Goal: Entertainment & Leisure: Consume media (video, audio)

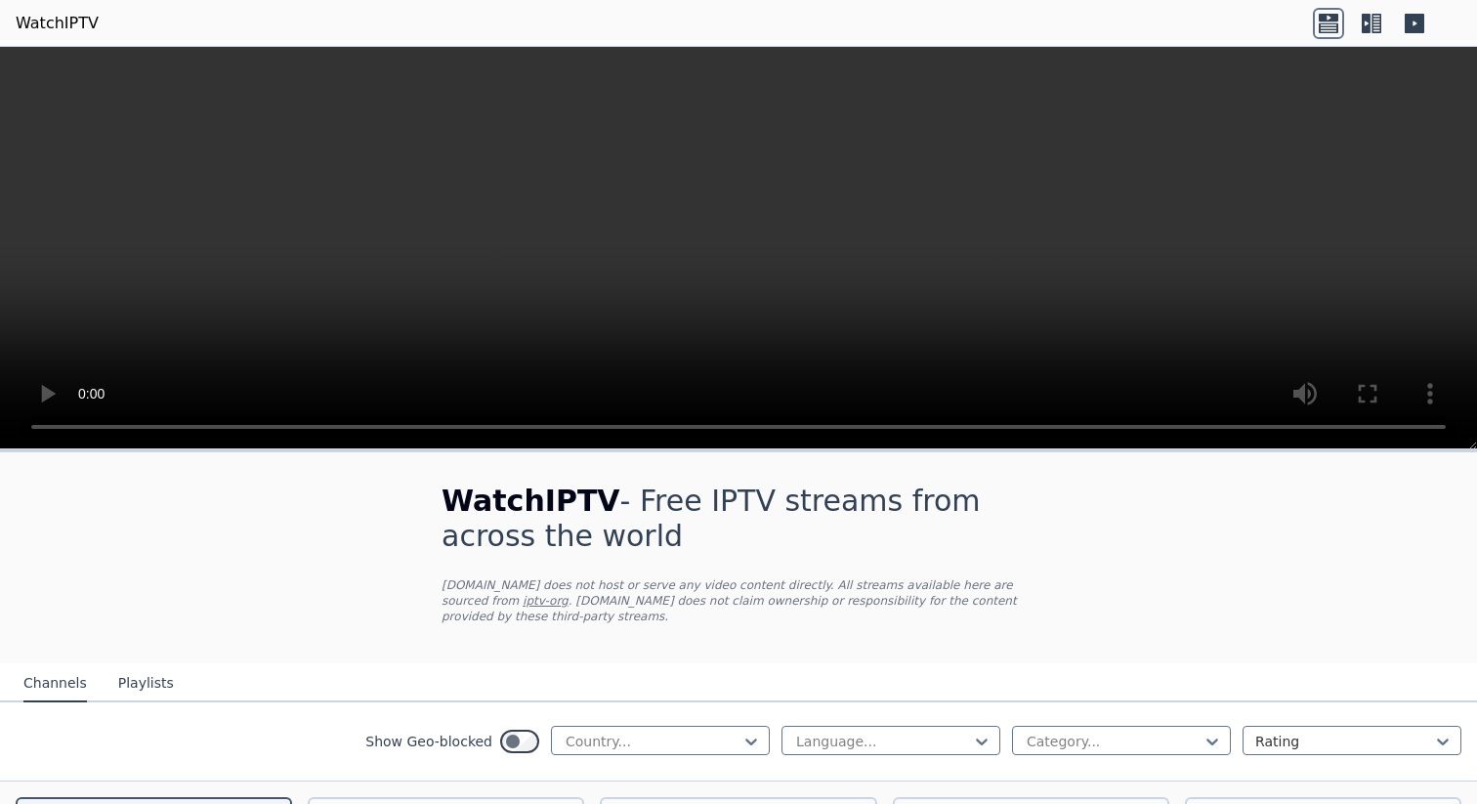
click at [1380, 22] on icon at bounding box center [1376, 24] width 10 height 20
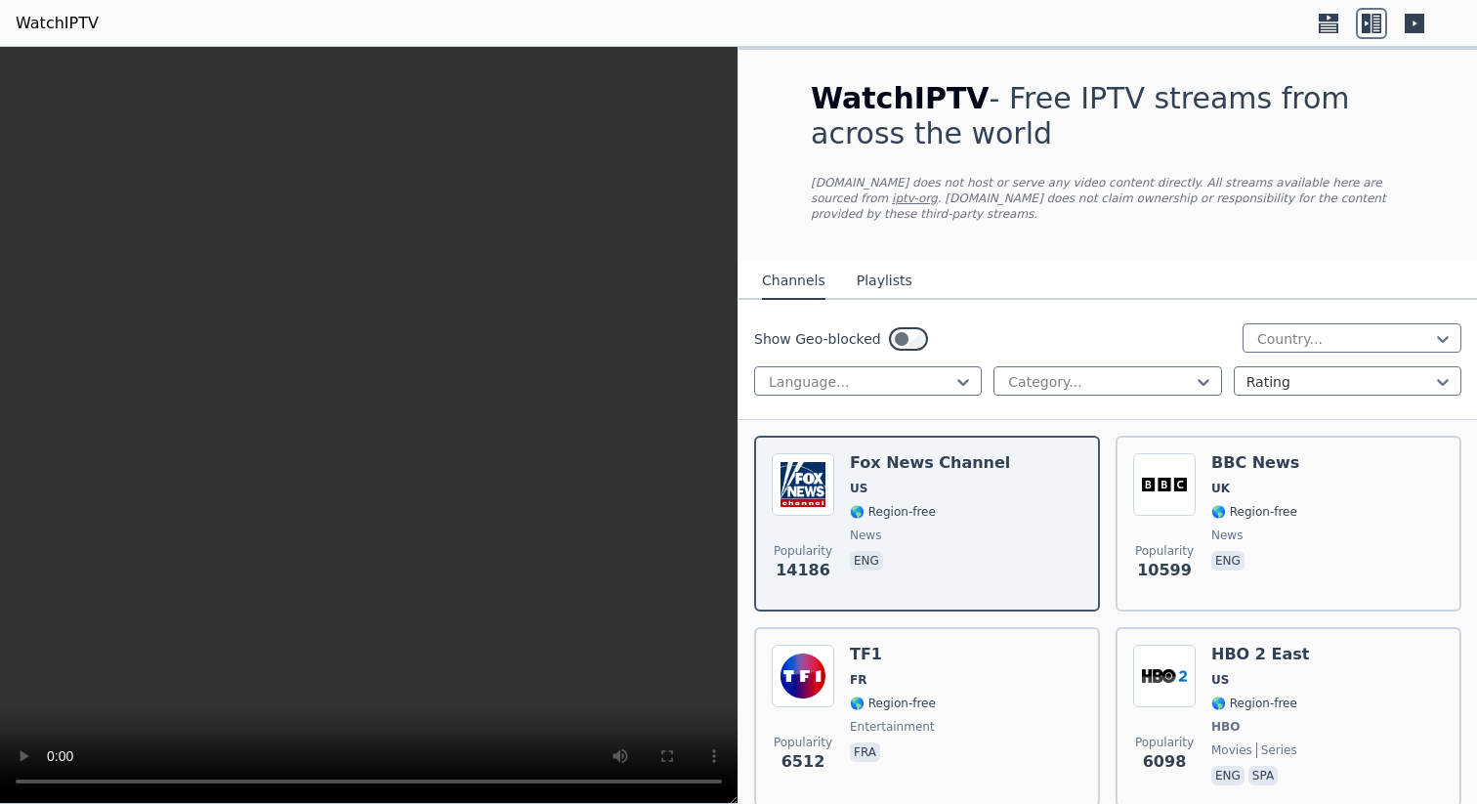
click at [1418, 24] on icon at bounding box center [1414, 24] width 20 height 20
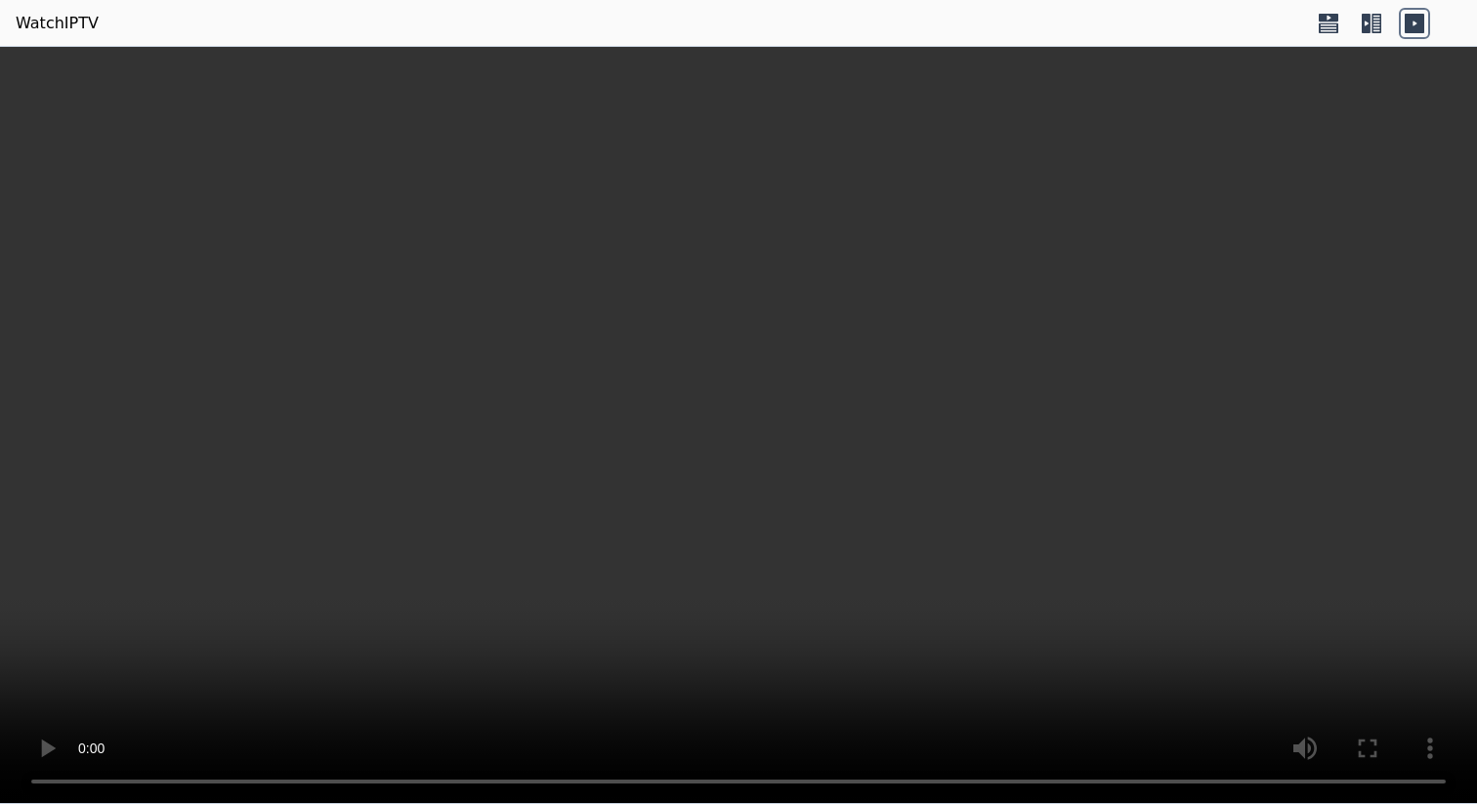
click at [1335, 17] on icon at bounding box center [1329, 18] width 20 height 8
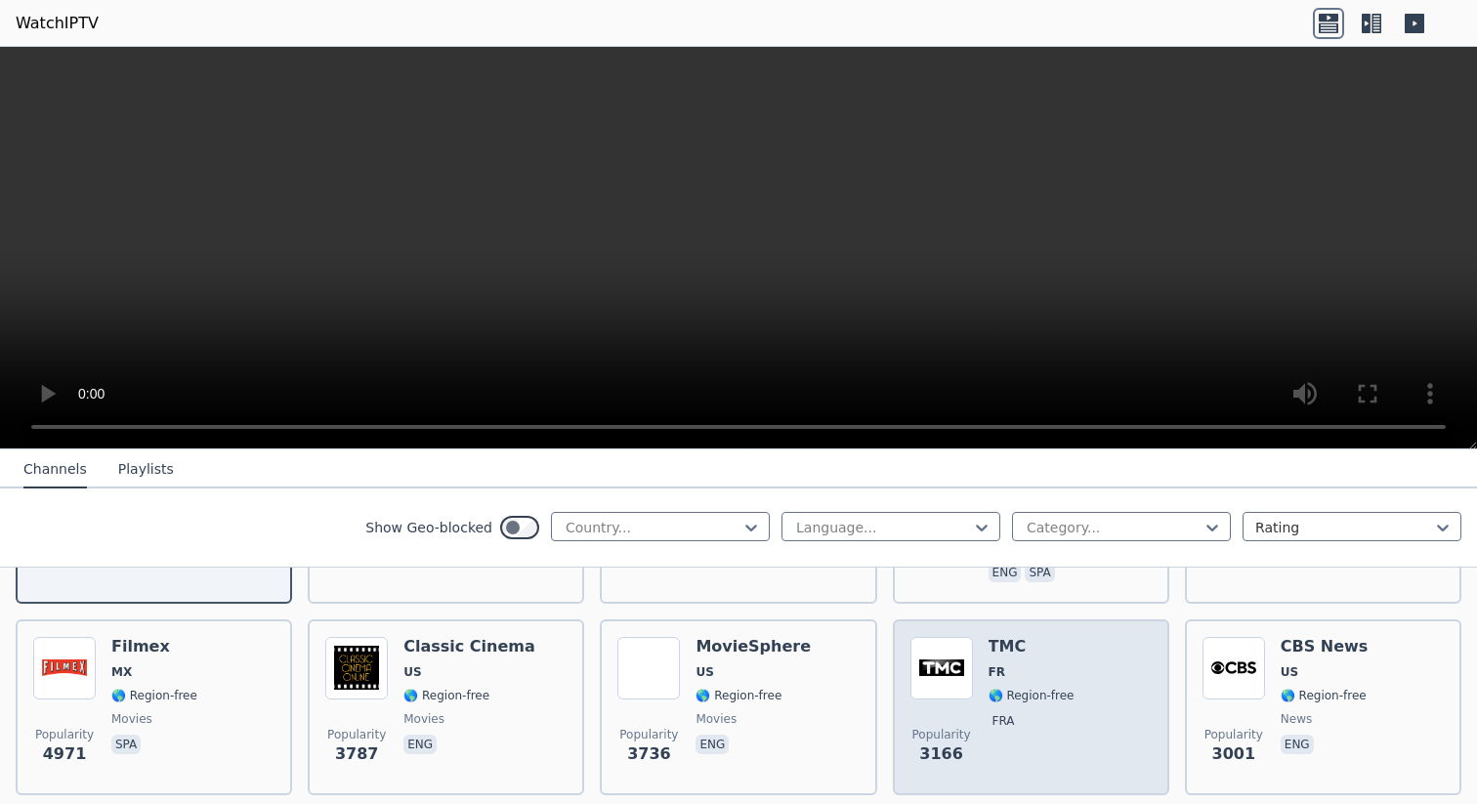
scroll to position [442, 0]
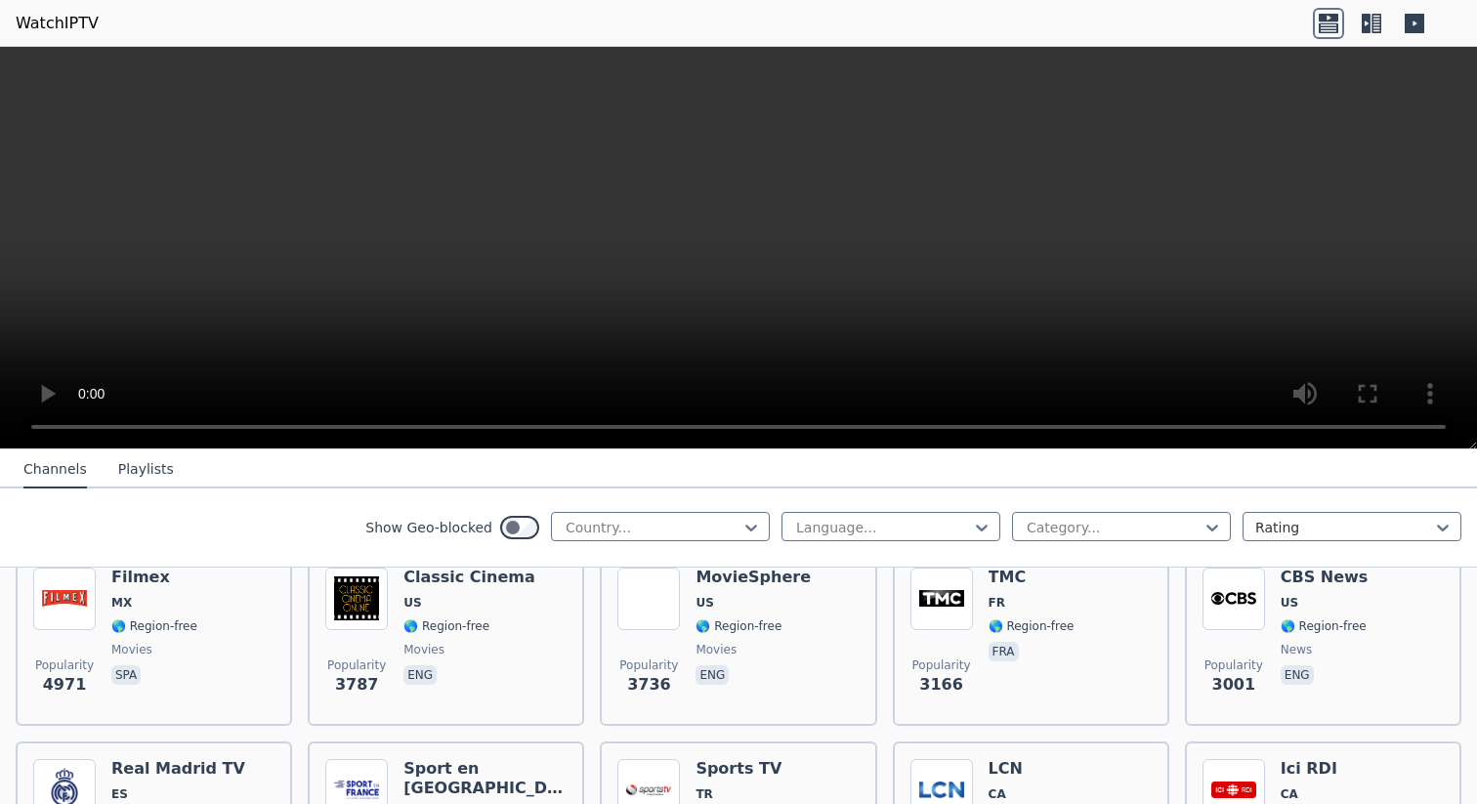
click at [128, 469] on button "Playlists" at bounding box center [146, 469] width 56 height 37
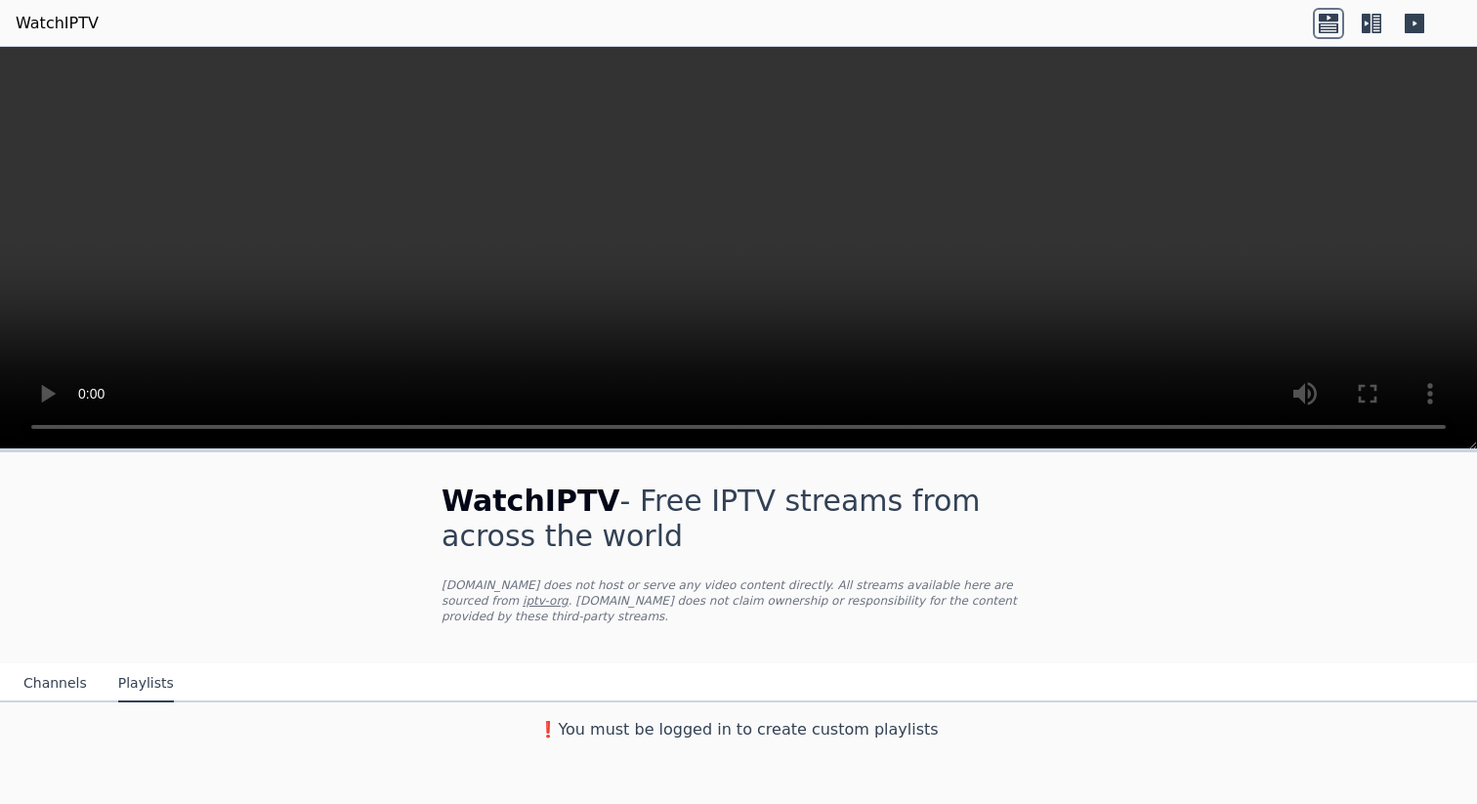
scroll to position [0, 0]
click at [49, 687] on button "Channels" at bounding box center [54, 683] width 63 height 37
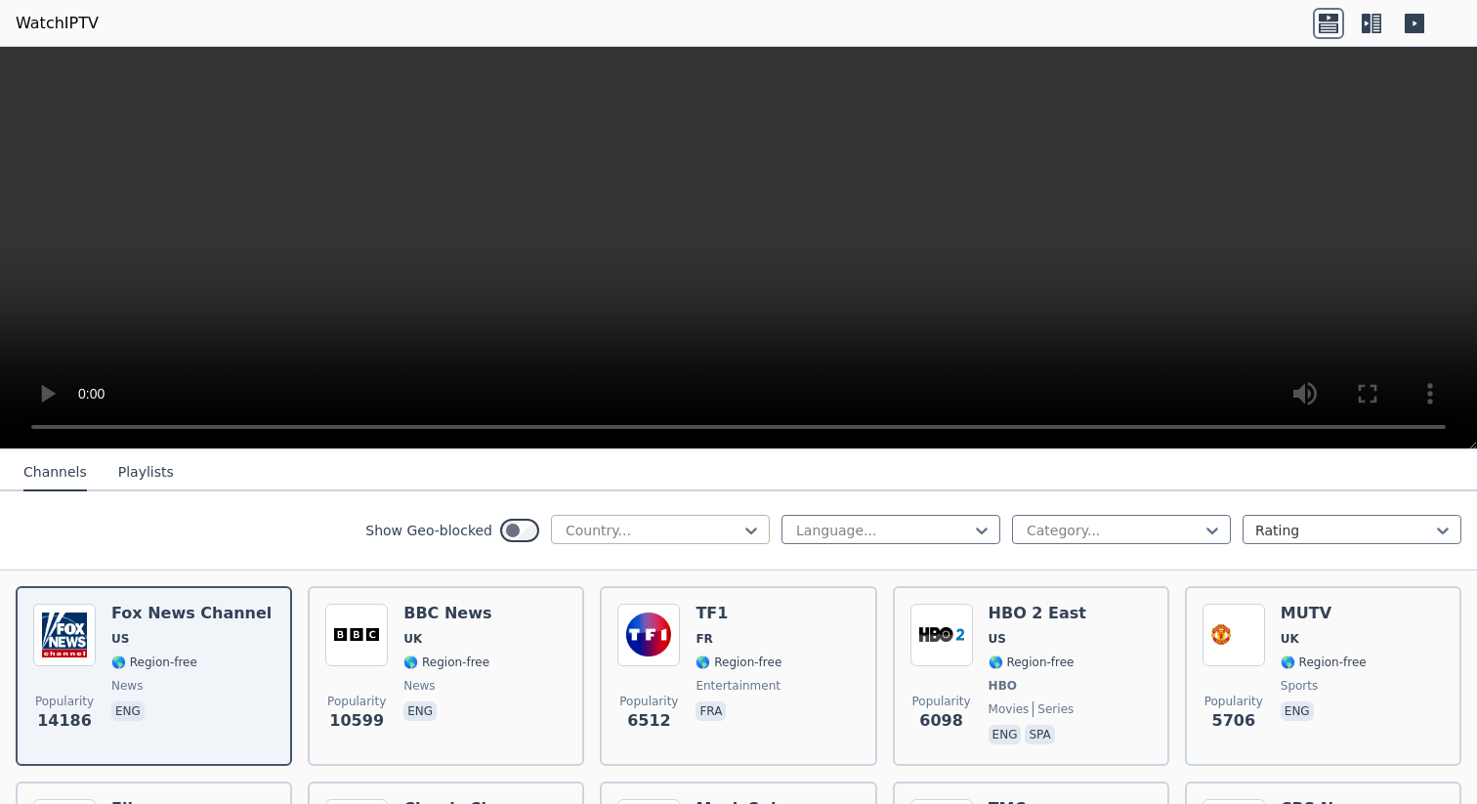
scroll to position [212, 0]
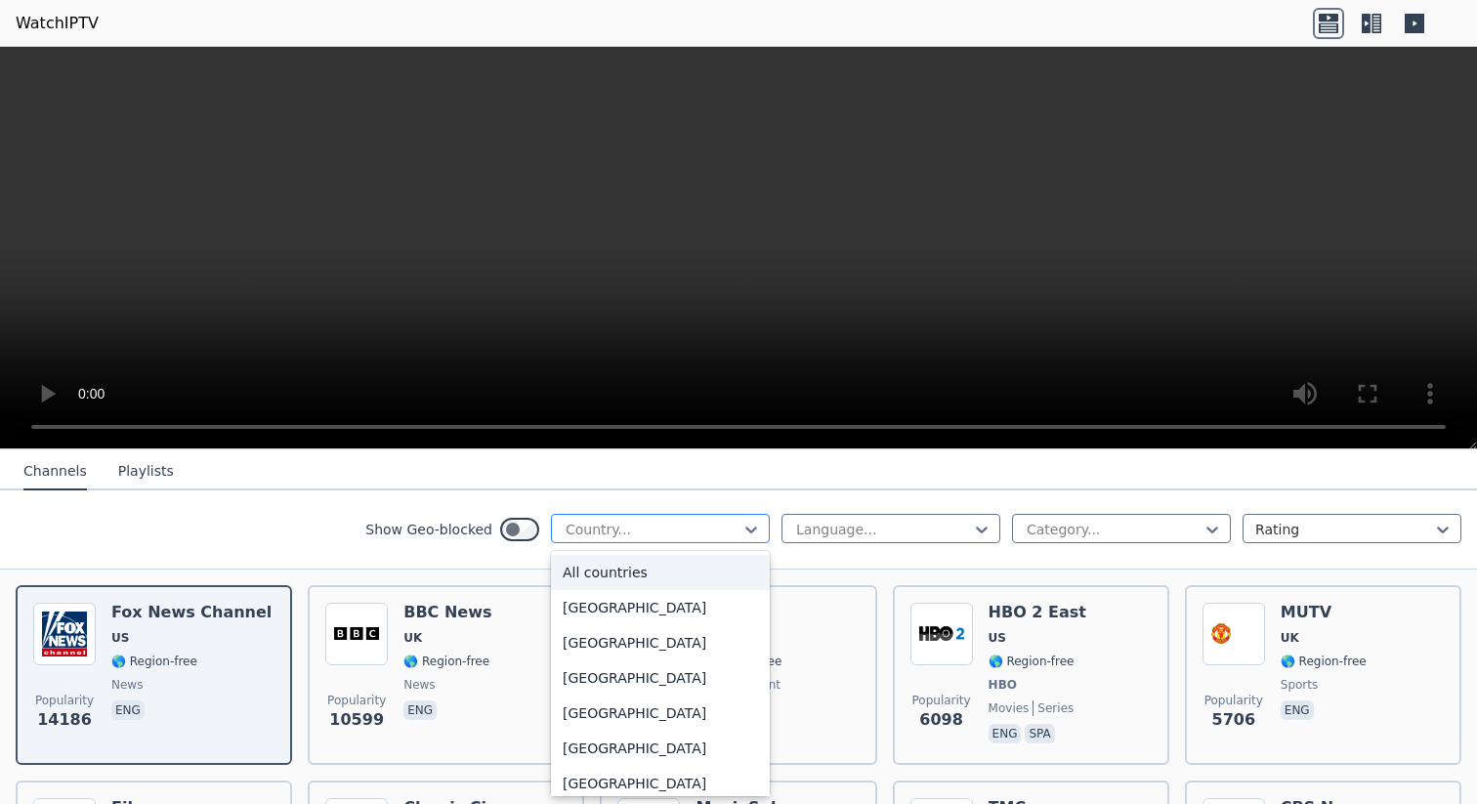
click at [656, 526] on div at bounding box center [653, 530] width 178 height 20
type input "****"
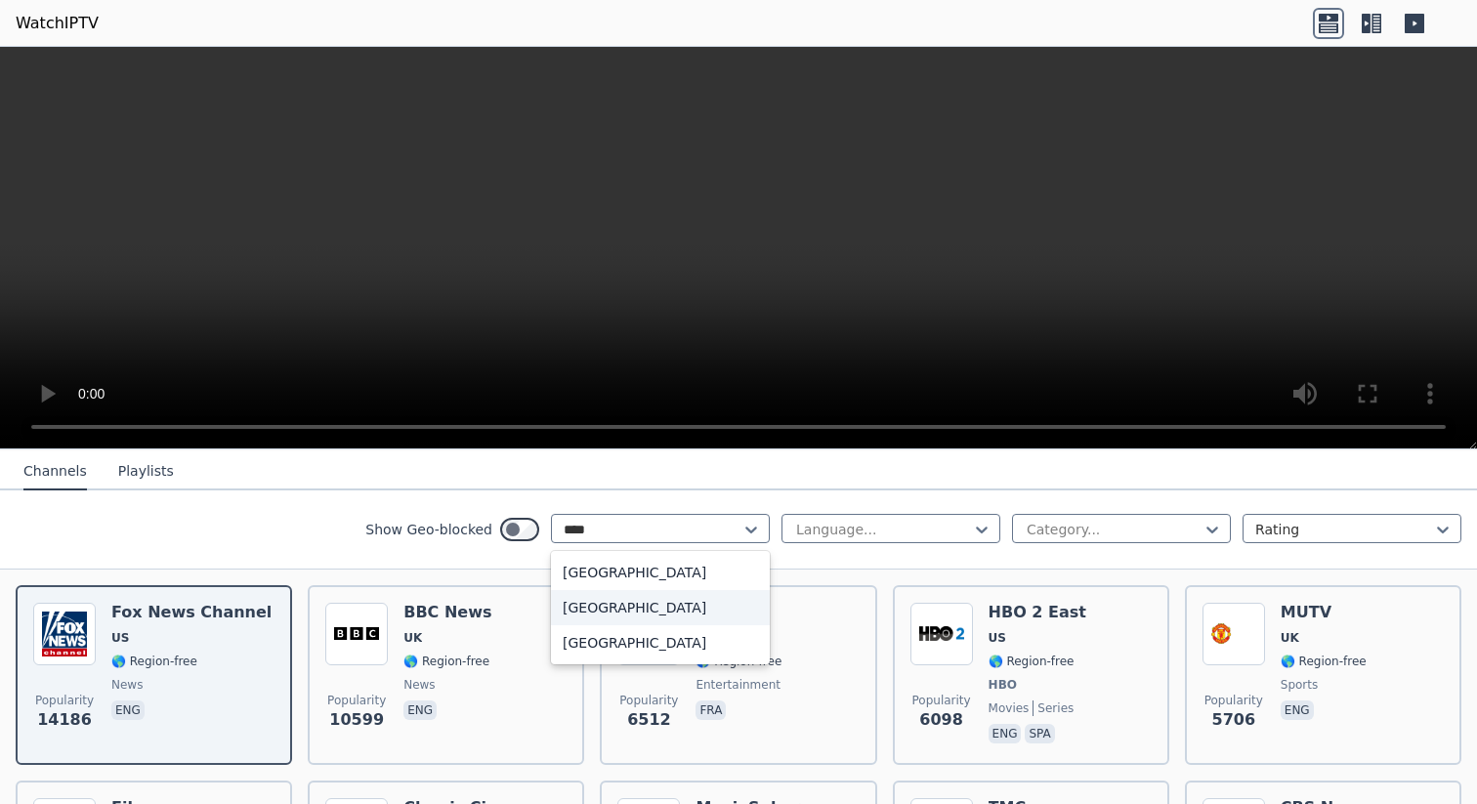
click at [656, 607] on div "[GEOGRAPHIC_DATA]" at bounding box center [660, 607] width 219 height 35
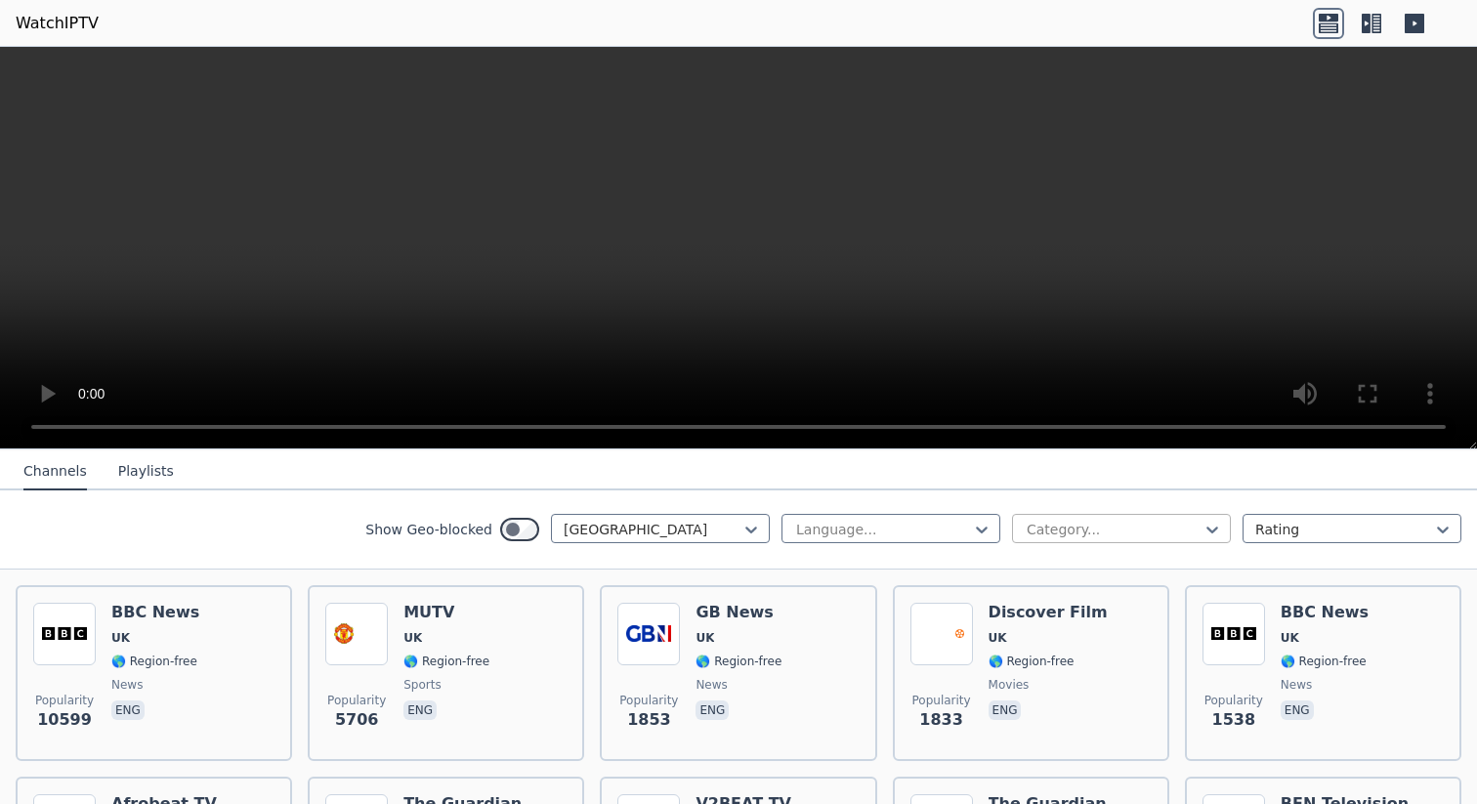
click at [1097, 528] on div at bounding box center [1114, 530] width 178 height 20
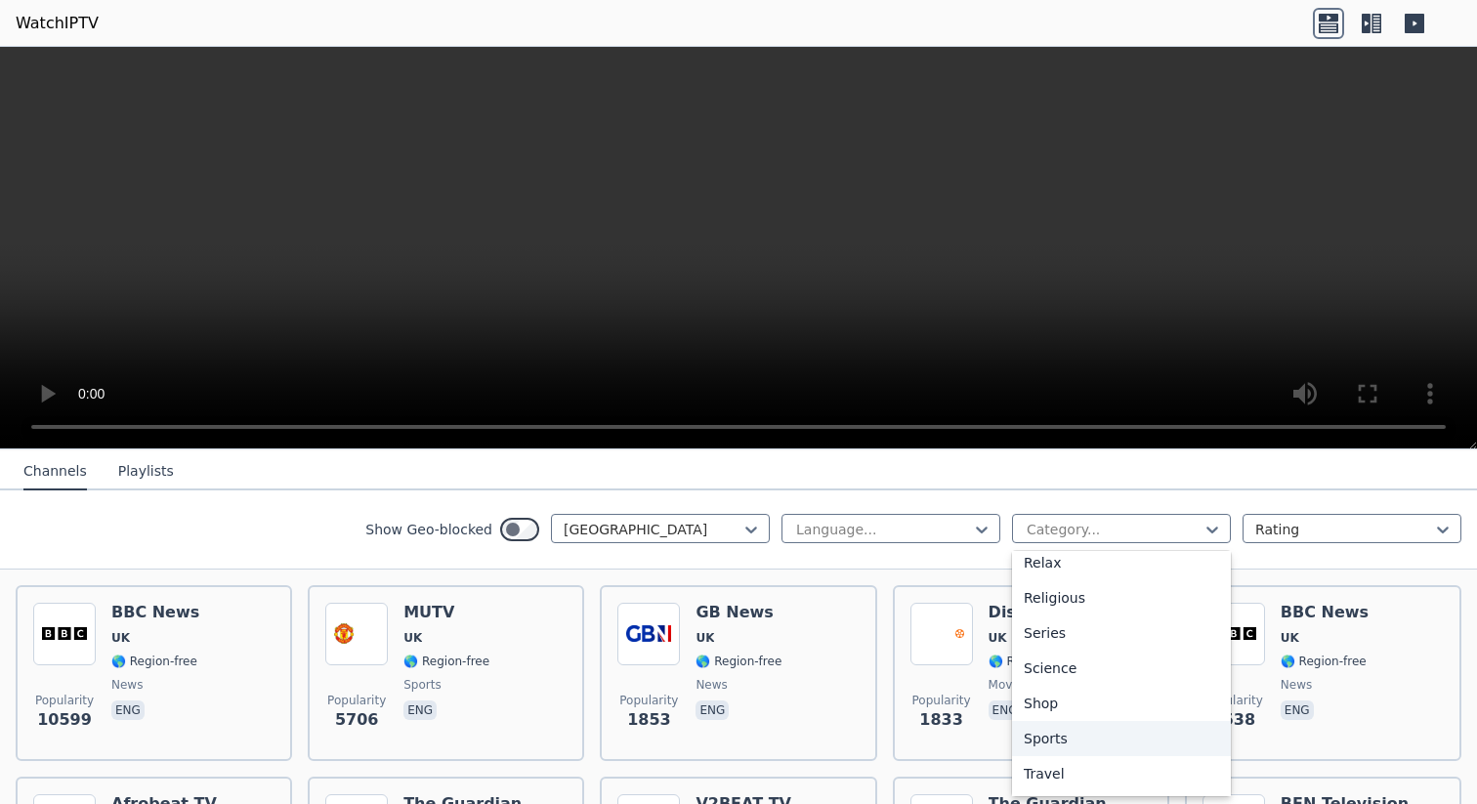
scroll to position [711, 0]
click at [1073, 708] on div "Sports" at bounding box center [1121, 705] width 219 height 35
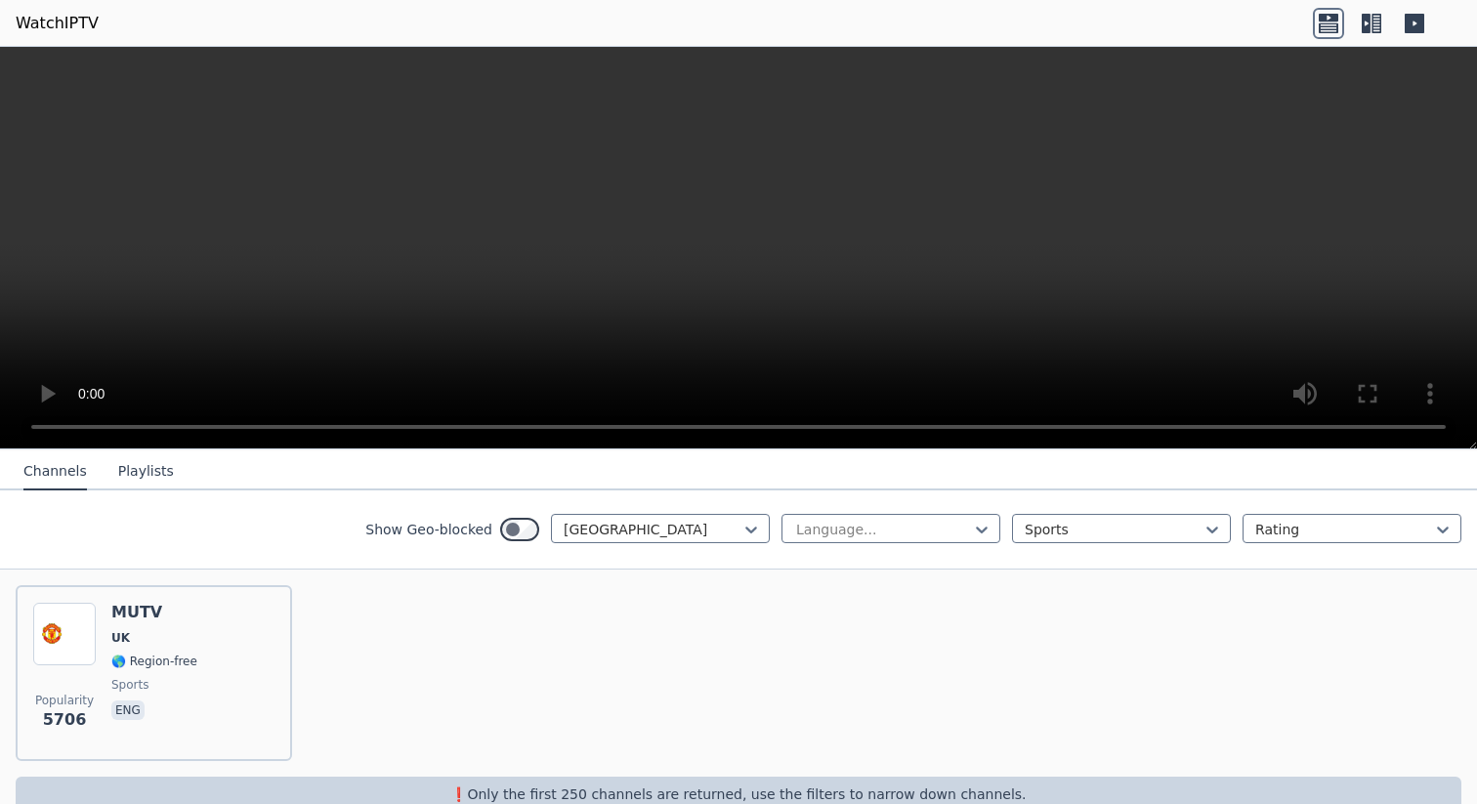
scroll to position [250, 0]
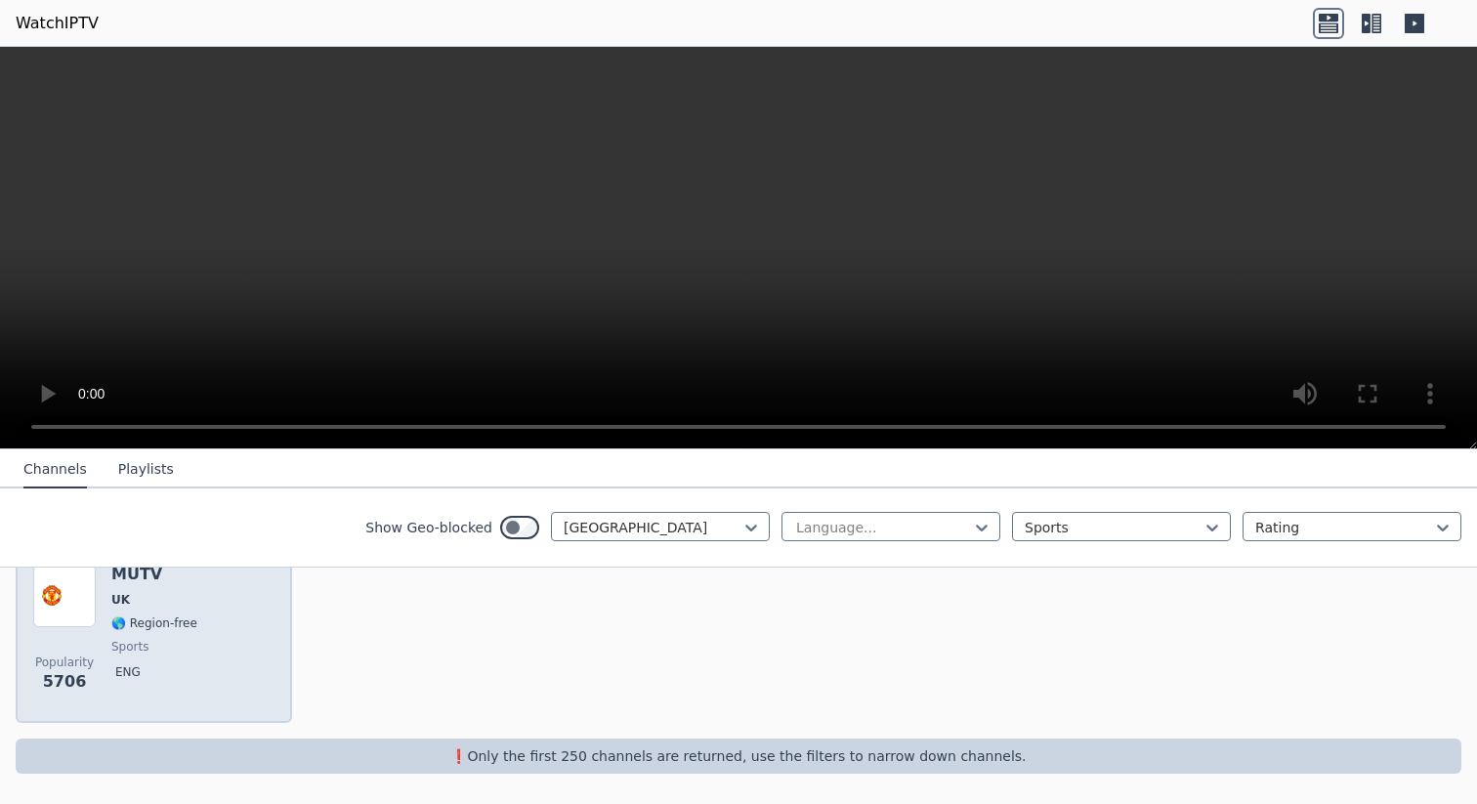
click at [63, 615] on img at bounding box center [64, 596] width 63 height 63
